Goal: Task Accomplishment & Management: Manage account settings

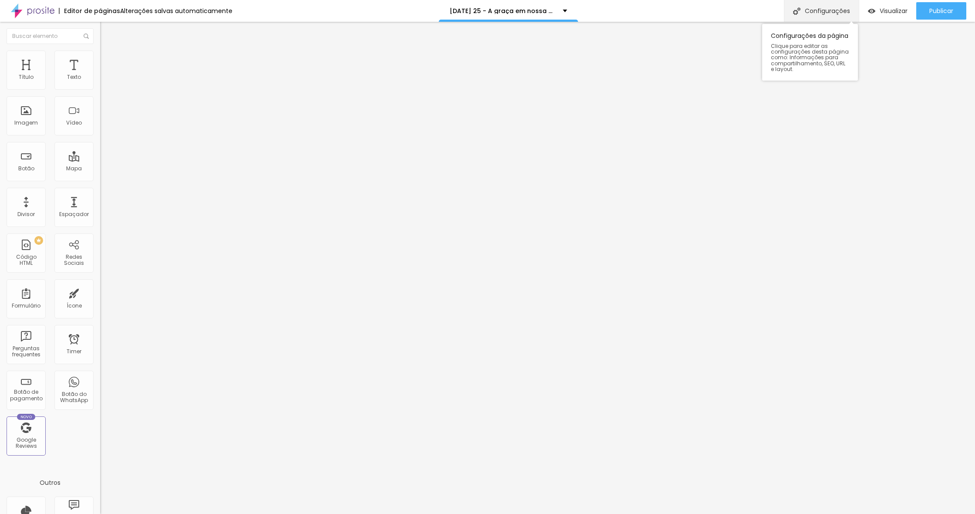
click at [803, 17] on div "Configurações" at bounding box center [821, 11] width 75 height 22
type input "[DATE] - A graça em nossa morada"
type input "/natal-2025-a-graca-em-nossa-[GEOGRAPHIC_DATA]"
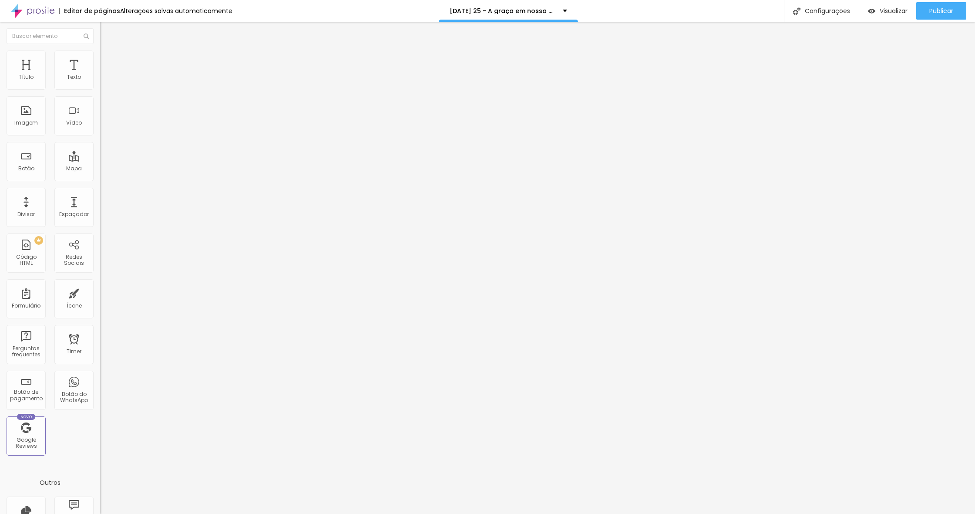
drag, startPoint x: 503, startPoint y: 305, endPoint x: 379, endPoint y: 305, distance: 123.7
type input "[DATE]"
type textarea "A GRAÇA EM NOSSA MORADA"
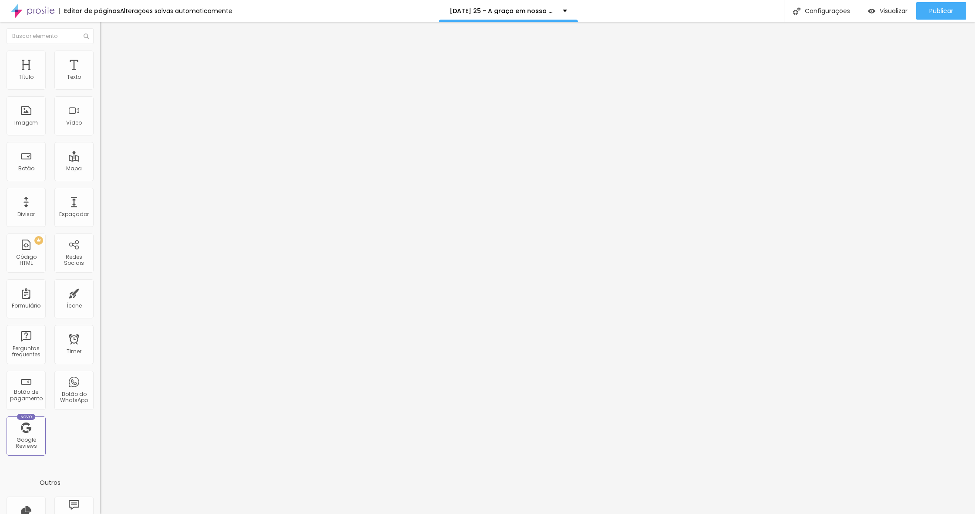
drag, startPoint x: 408, startPoint y: 306, endPoint x: 418, endPoint y: 307, distance: 10.9
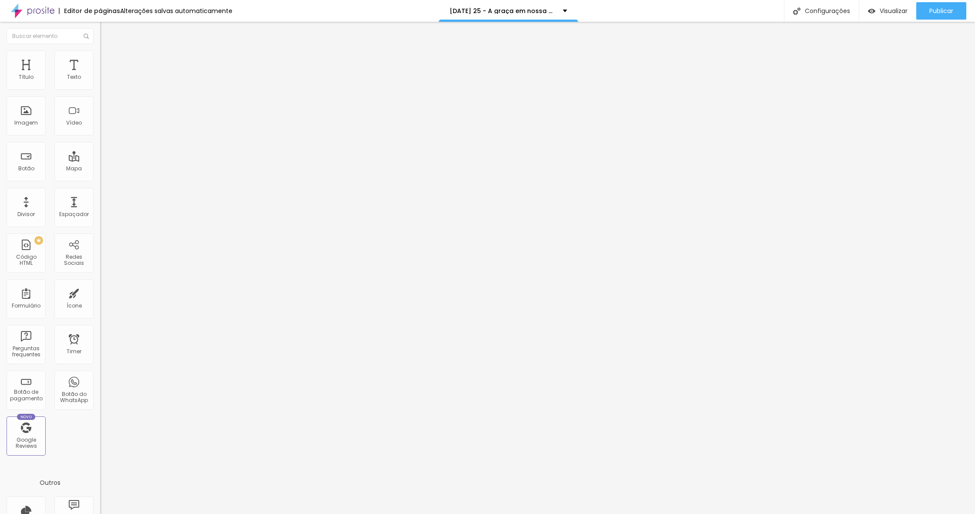
drag, startPoint x: 407, startPoint y: 304, endPoint x: 436, endPoint y: 299, distance: 29.2
type input "[DATE]"
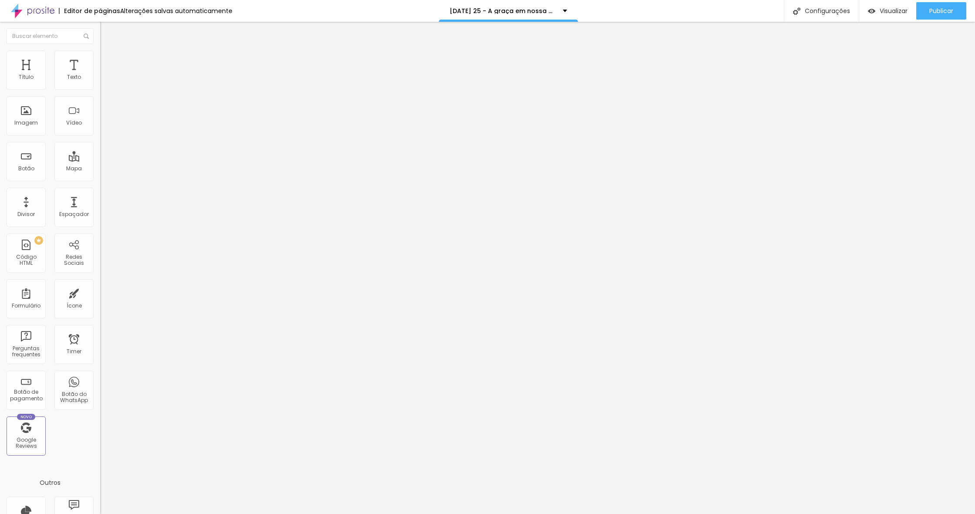
drag, startPoint x: 455, startPoint y: 252, endPoint x: 559, endPoint y: 251, distance: 103.6
drag, startPoint x: 466, startPoint y: 253, endPoint x: 585, endPoint y: 249, distance: 119.8
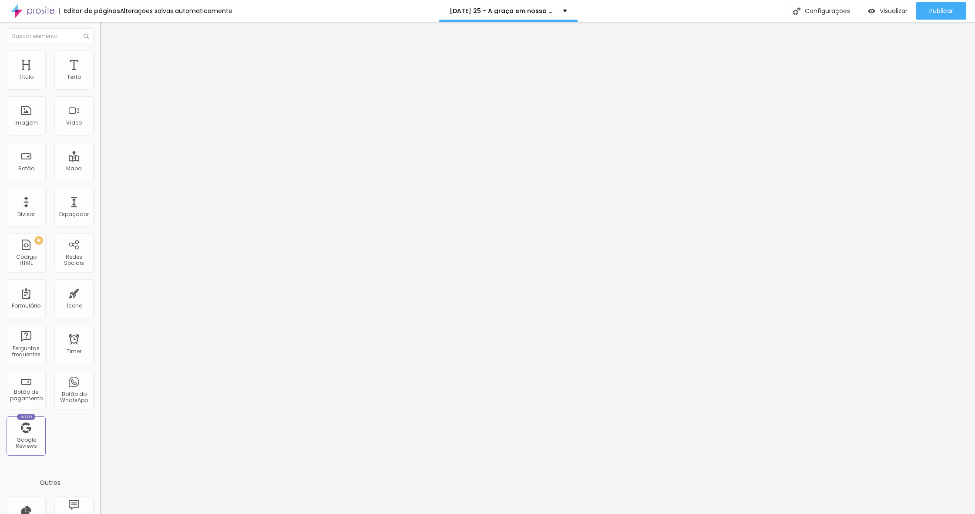
drag, startPoint x: 455, startPoint y: 251, endPoint x: 463, endPoint y: 250, distance: 7.5
drag, startPoint x: 482, startPoint y: 245, endPoint x: 578, endPoint y: 237, distance: 96.6
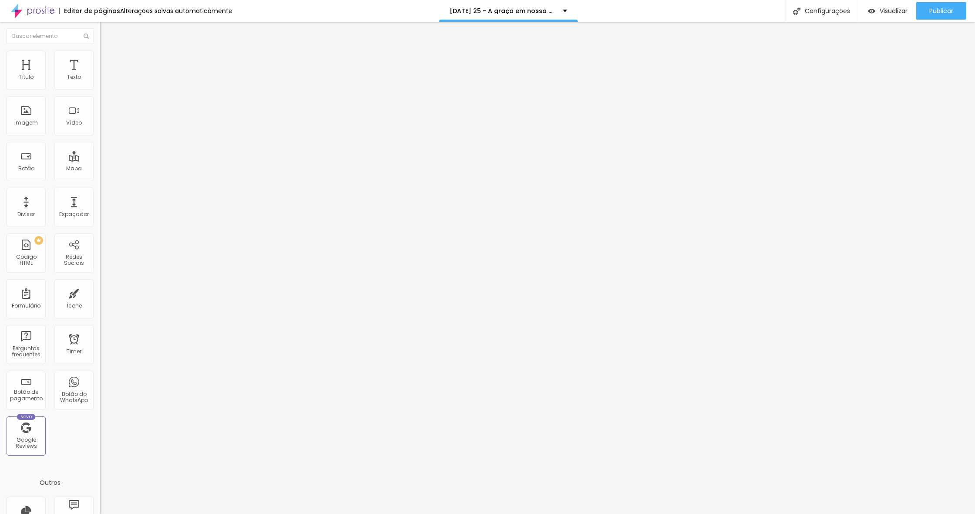
type input "FOTOS DE [DATE] - A graça em nossa morada"
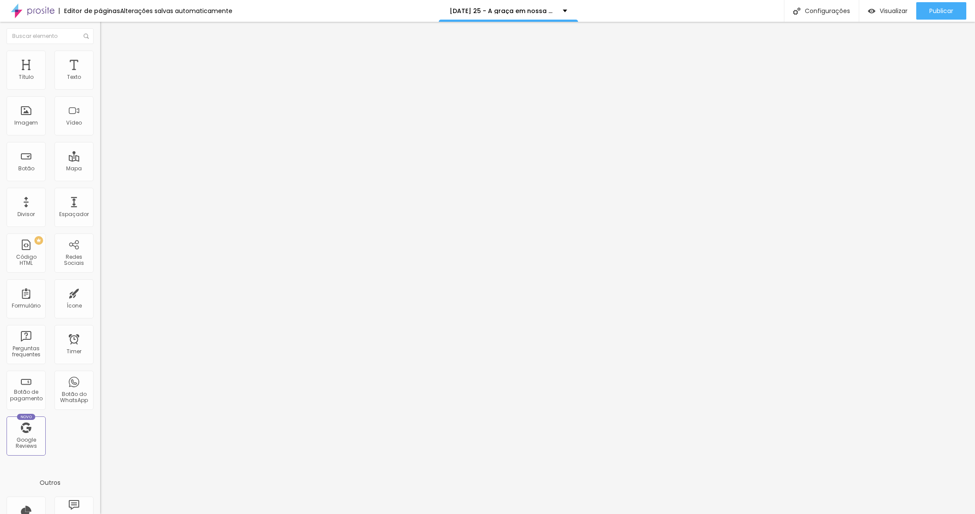
drag, startPoint x: 479, startPoint y: 294, endPoint x: 408, endPoint y: 294, distance: 71.9
drag, startPoint x: 435, startPoint y: 294, endPoint x: 476, endPoint y: 294, distance: 40.9
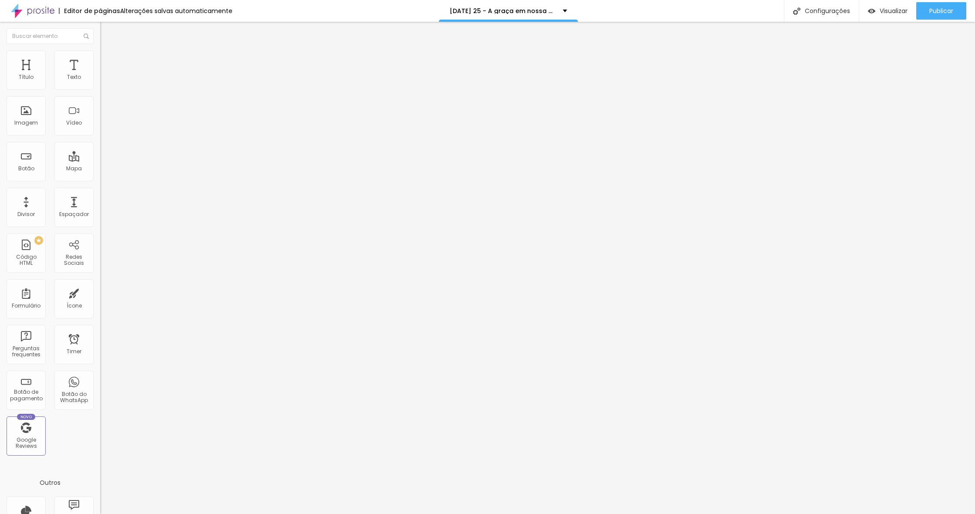
drag, startPoint x: 435, startPoint y: 295, endPoint x: 476, endPoint y: 293, distance: 40.5
drag, startPoint x: 476, startPoint y: 294, endPoint x: 604, endPoint y: 284, distance: 128.8
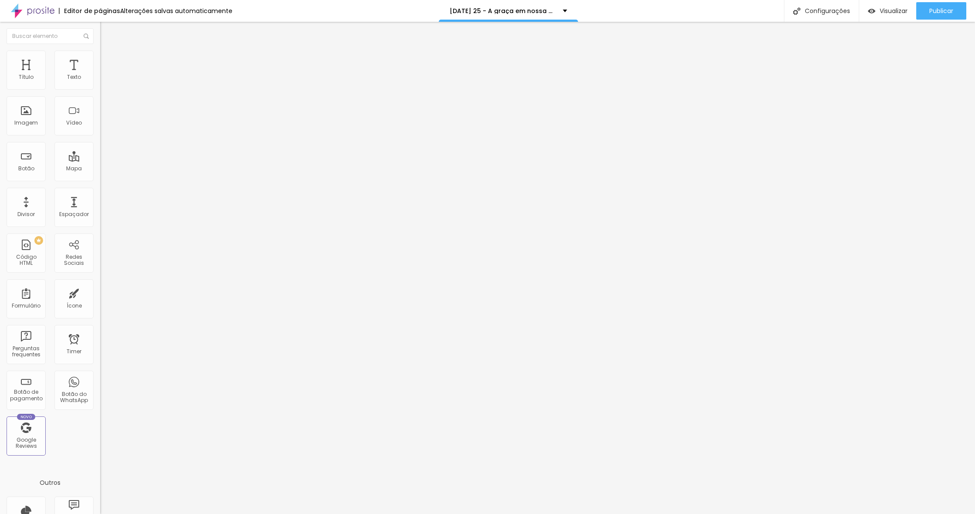
type textarea "Te convidamos para celebrar a época mais acolhedora do ano, vivendo momentos in…"
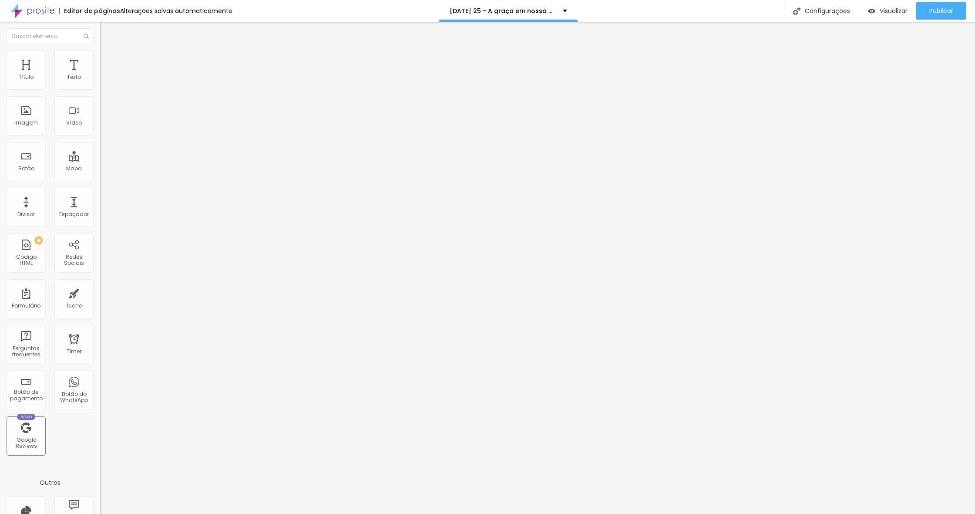
scroll to position [0, 0]
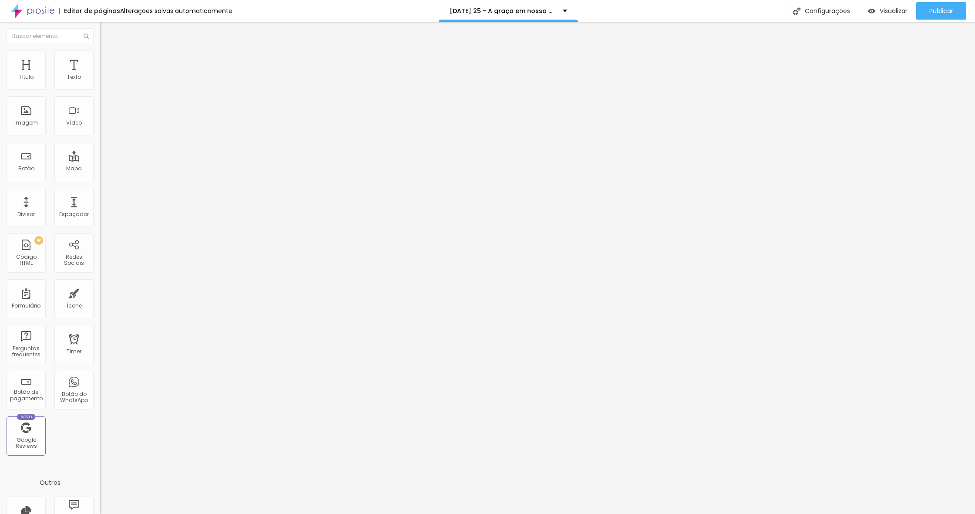
drag, startPoint x: 536, startPoint y: 354, endPoint x: 542, endPoint y: 355, distance: 5.7
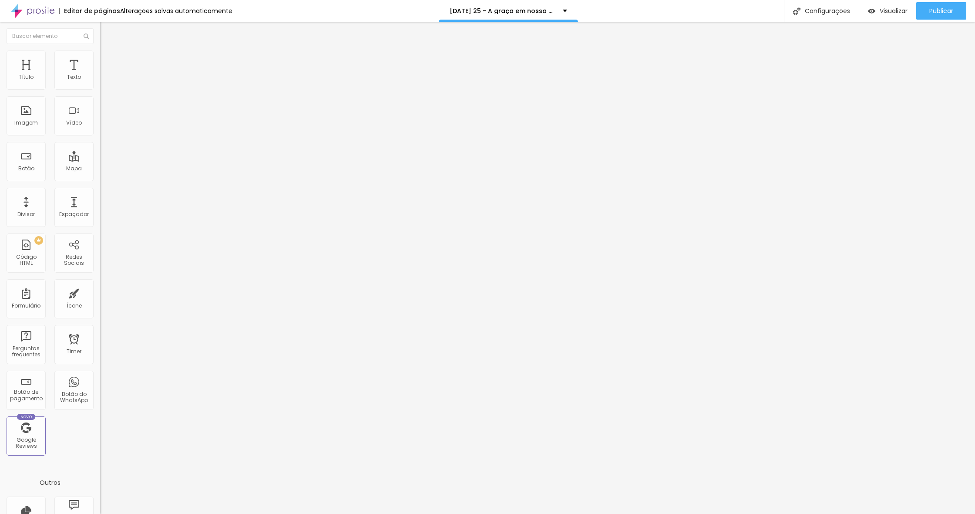
type textarea "fotos de [DATE], ensaio de [DATE], sessão de [DATE], fotos de [DATE] zona sul s…"
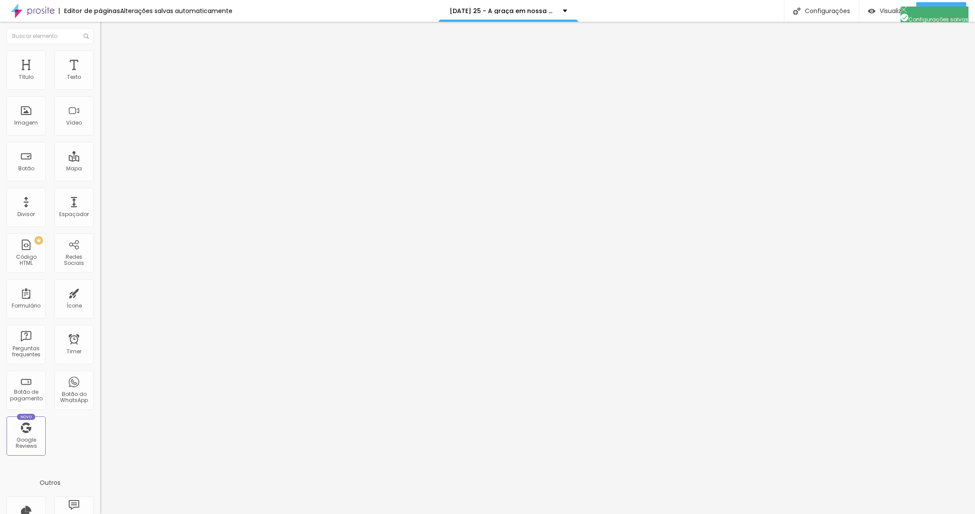
click at [644, 513] on div at bounding box center [487, 523] width 975 height 8
click at [108, 62] on span "Avançado" at bounding box center [122, 64] width 29 height 7
drag, startPoint x: 84, startPoint y: 204, endPoint x: 84, endPoint y: 218, distance: 13.9
click at [100, 375] on div at bounding box center [150, 375] width 100 height 0
click at [100, 380] on div at bounding box center [150, 380] width 100 height 0
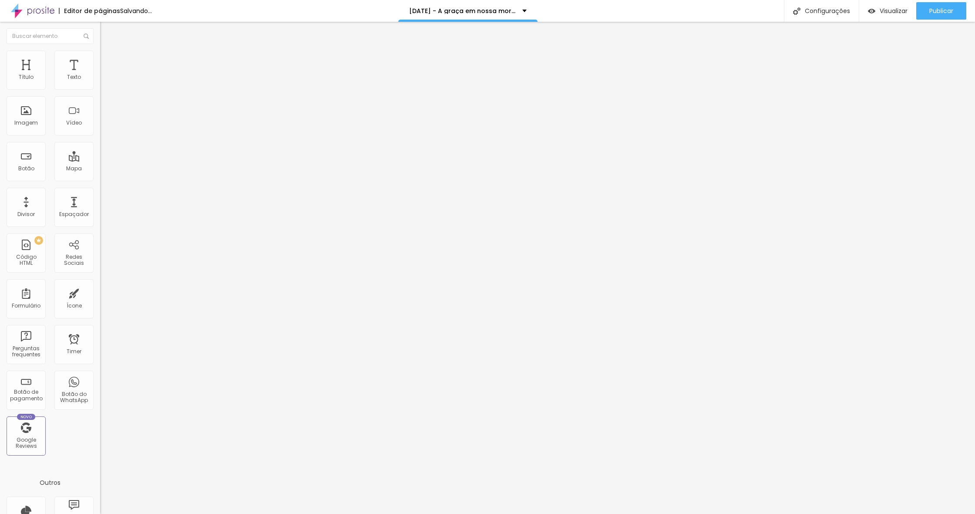
drag, startPoint x: 85, startPoint y: 236, endPoint x: 93, endPoint y: 229, distance: 10.5
click at [100, 385] on div at bounding box center [150, 385] width 100 height 0
